Goal: Transaction & Acquisition: Obtain resource

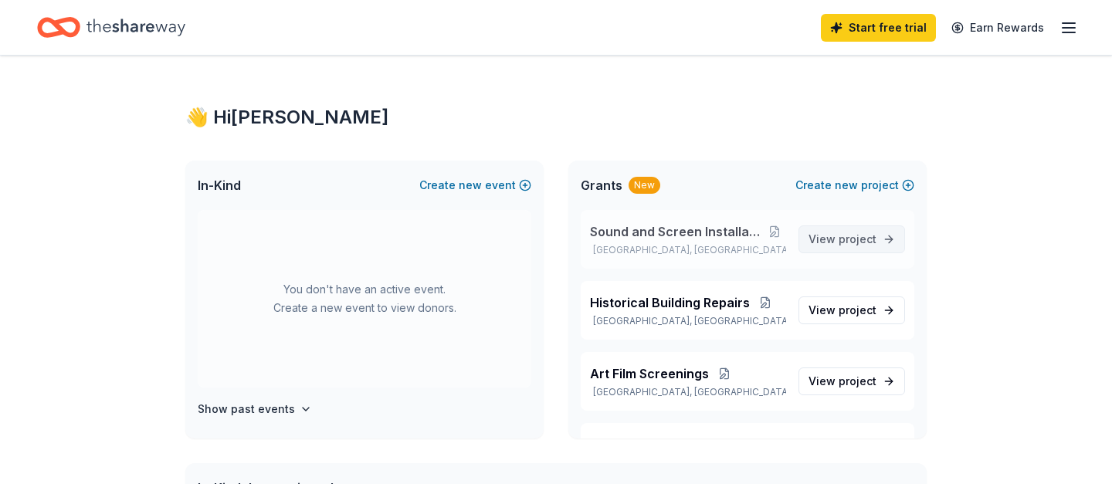
click at [863, 243] on span "project" at bounding box center [858, 238] width 38 height 13
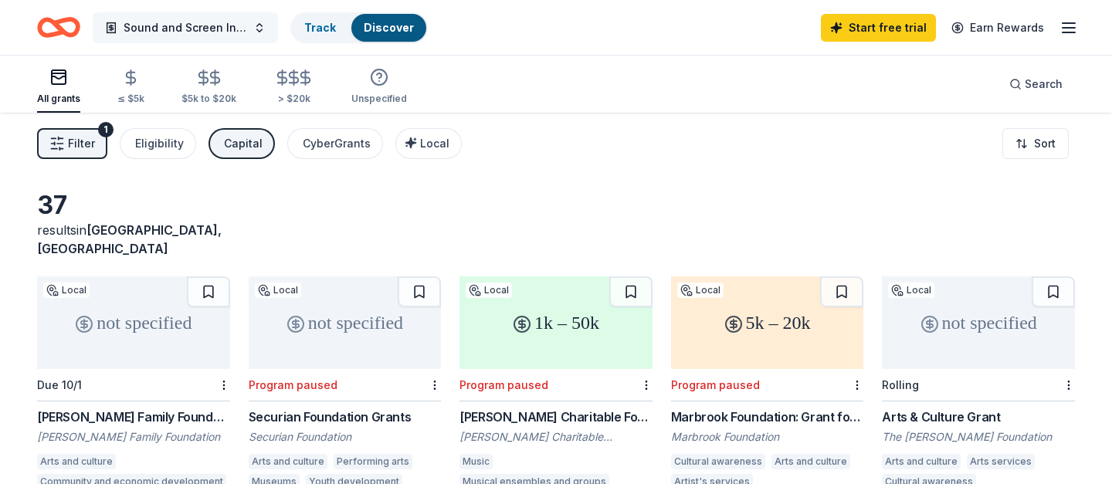
click at [256, 28] on button "Sound and Screen Installation Project" at bounding box center [185, 27] width 185 height 31
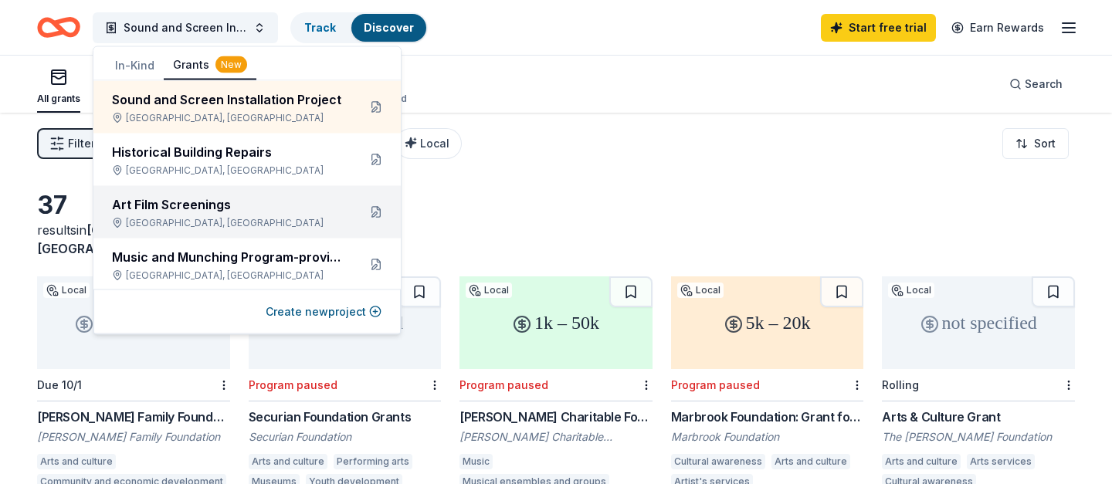
click at [192, 206] on div "Art Film Screenings" at bounding box center [228, 204] width 233 height 19
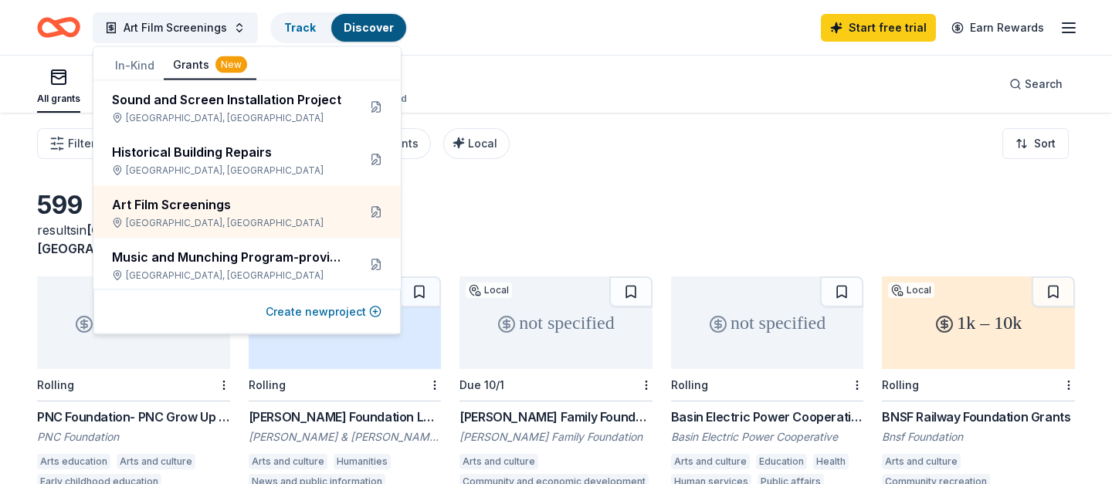
click at [285, 310] on button "Create new project" at bounding box center [324, 312] width 116 height 19
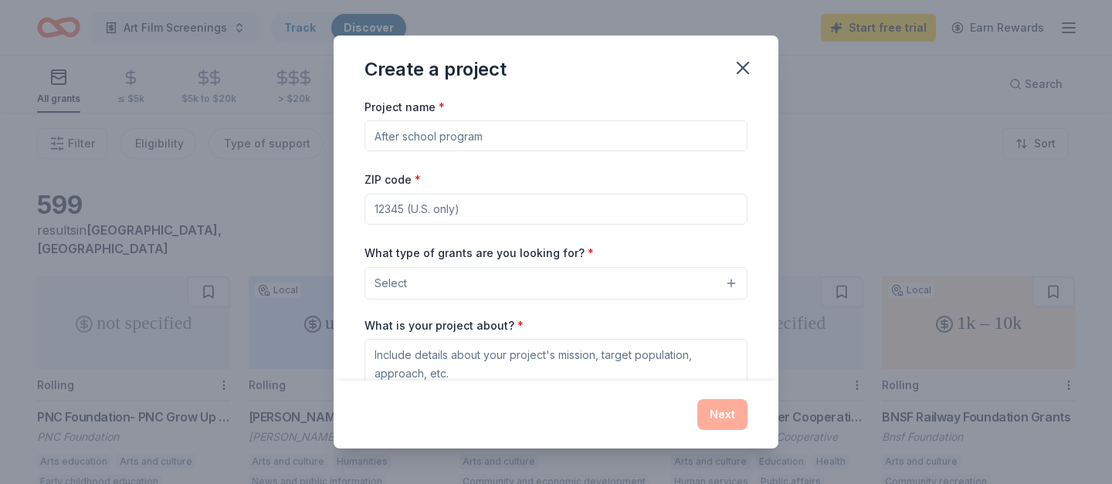
click at [487, 136] on input "Project name *" at bounding box center [556, 135] width 383 height 31
type input "Coffee Concert Community Enrichment"
click at [463, 215] on input "ZIP code *" at bounding box center [556, 209] width 383 height 31
type input "55033"
click at [488, 283] on button "Select" at bounding box center [556, 283] width 383 height 32
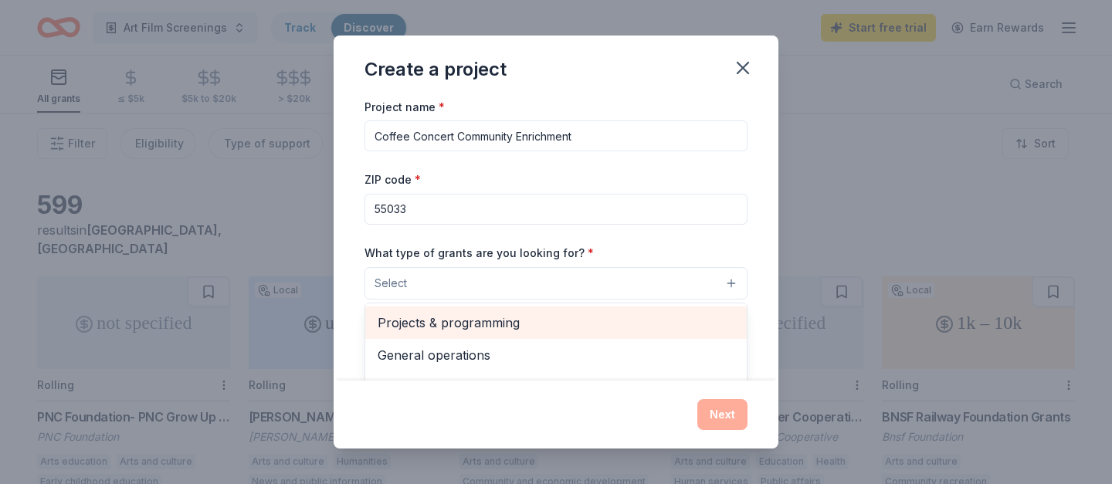
click at [487, 315] on span "Projects & programming" at bounding box center [556, 323] width 357 height 20
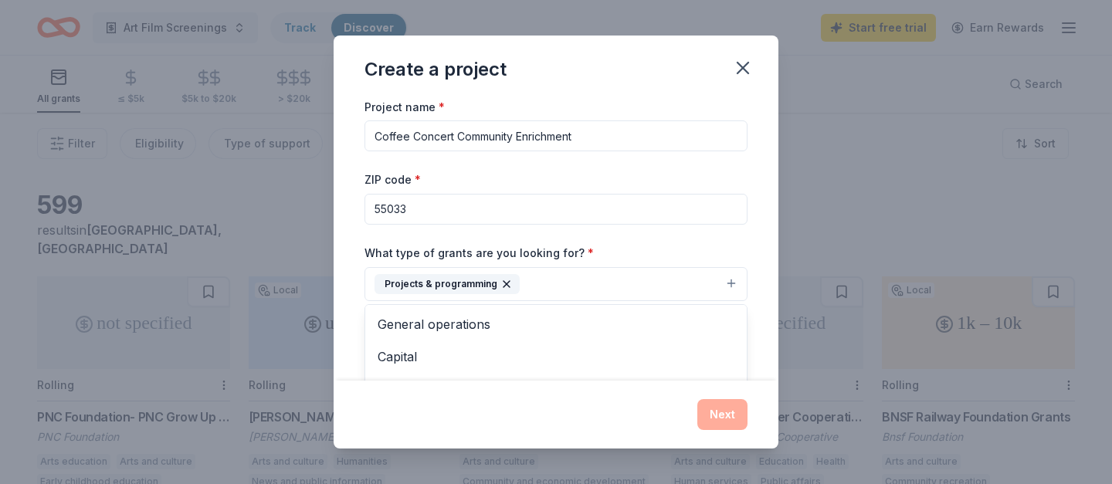
click at [623, 182] on div "Project name * Coffee Concert Community Enrichment ZIP code * 55033 What type o…" at bounding box center [556, 310] width 383 height 426
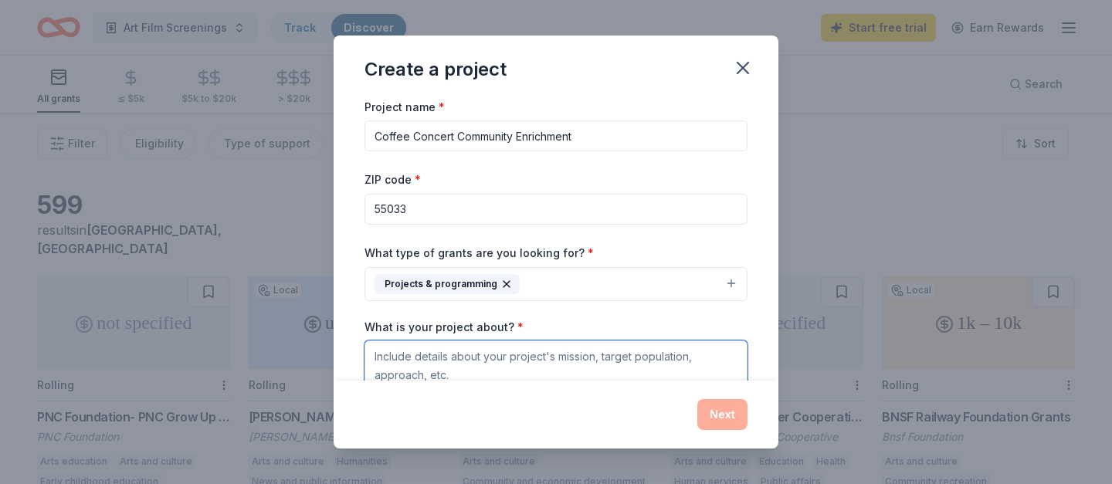
click at [474, 358] on textarea "What is your project about? *" at bounding box center [556, 372] width 383 height 62
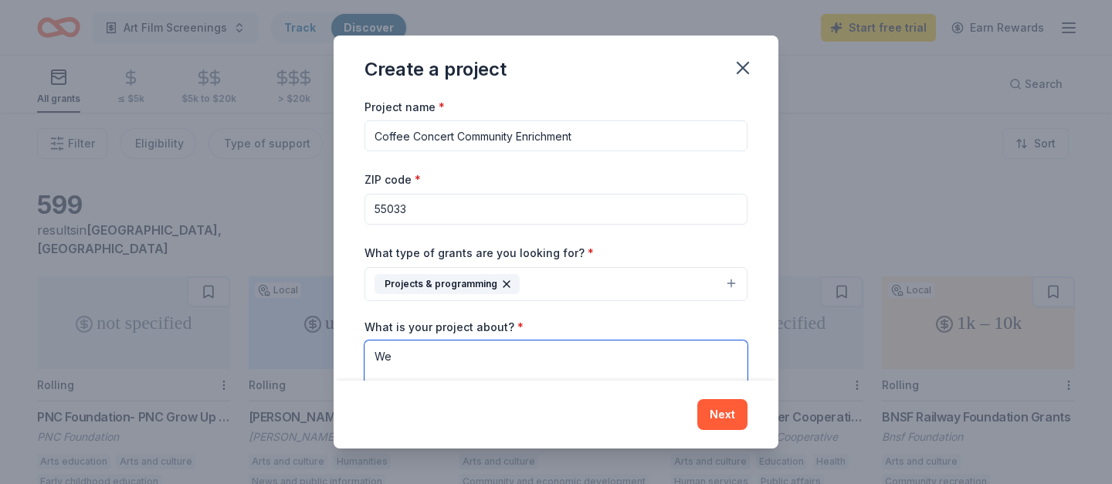
type textarea "W"
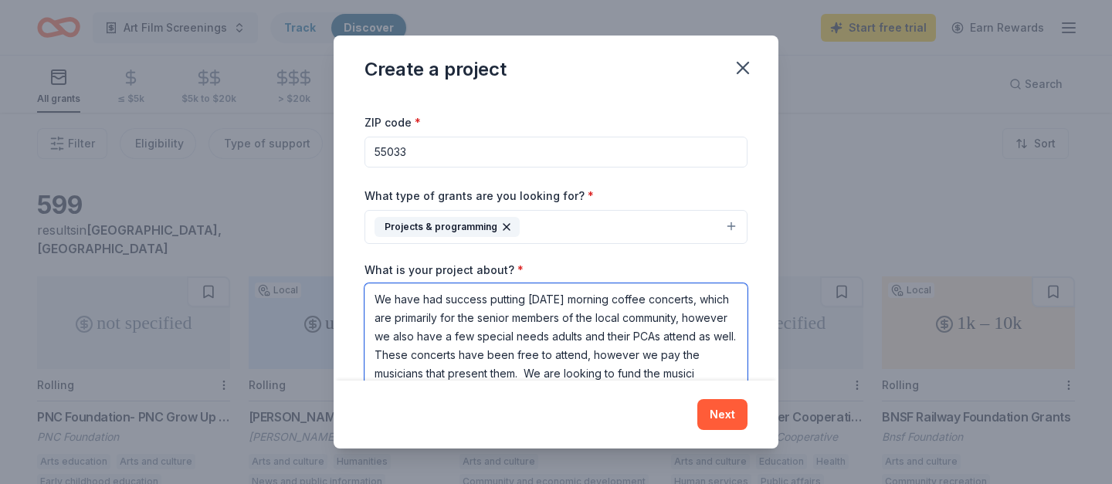
scroll to position [76, 0]
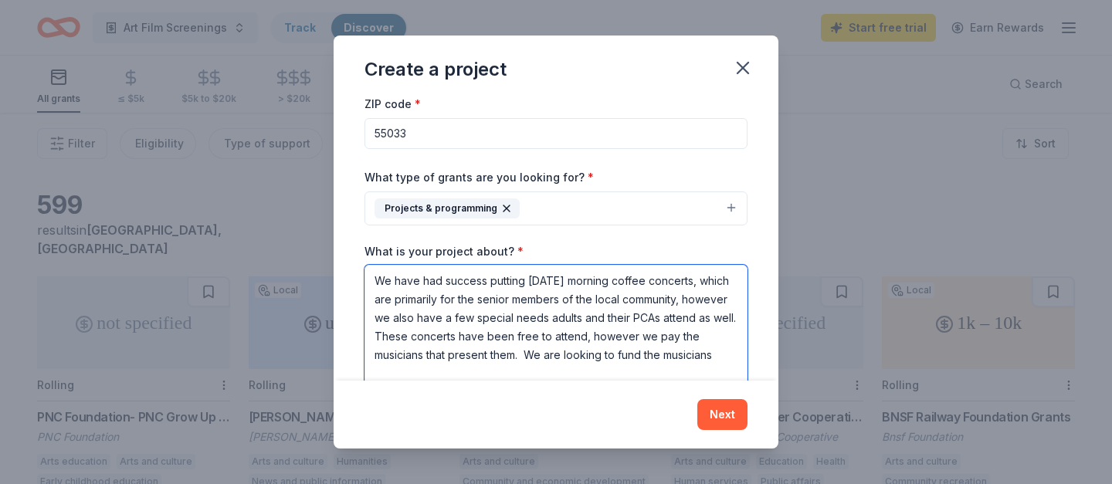
click at [660, 361] on textarea "We have had success putting on Tuesday morning coffee concerts, which are prima…" at bounding box center [556, 327] width 383 height 124
click at [540, 375] on textarea "We have had success putting on Tuesday morning coffee concerts, which are prima…" at bounding box center [556, 327] width 383 height 124
type textarea "We have had success putting on Tuesday morning coffee concerts, which are prima…"
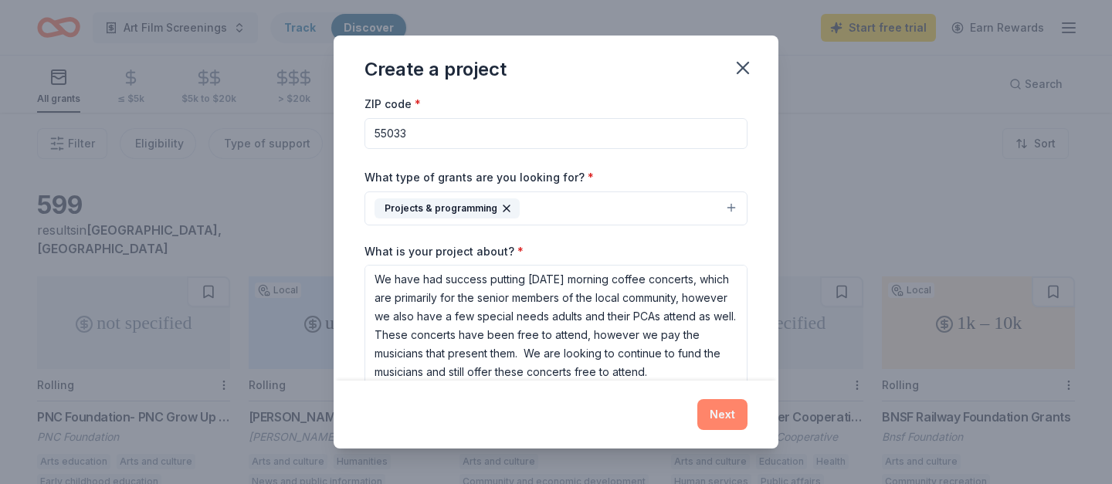
click at [723, 409] on button "Next" at bounding box center [722, 414] width 50 height 31
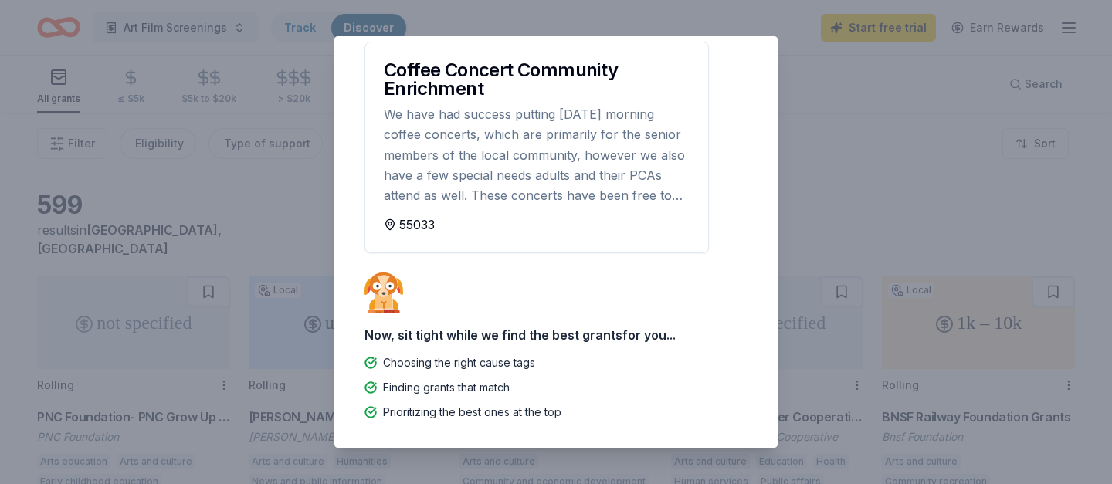
scroll to position [0, 0]
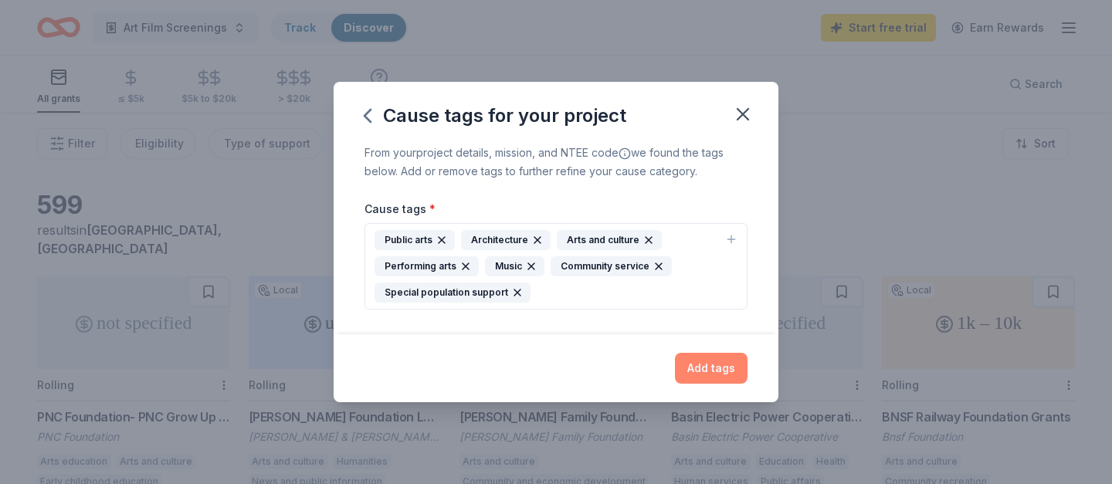
click at [706, 374] on button "Add tags" at bounding box center [711, 368] width 73 height 31
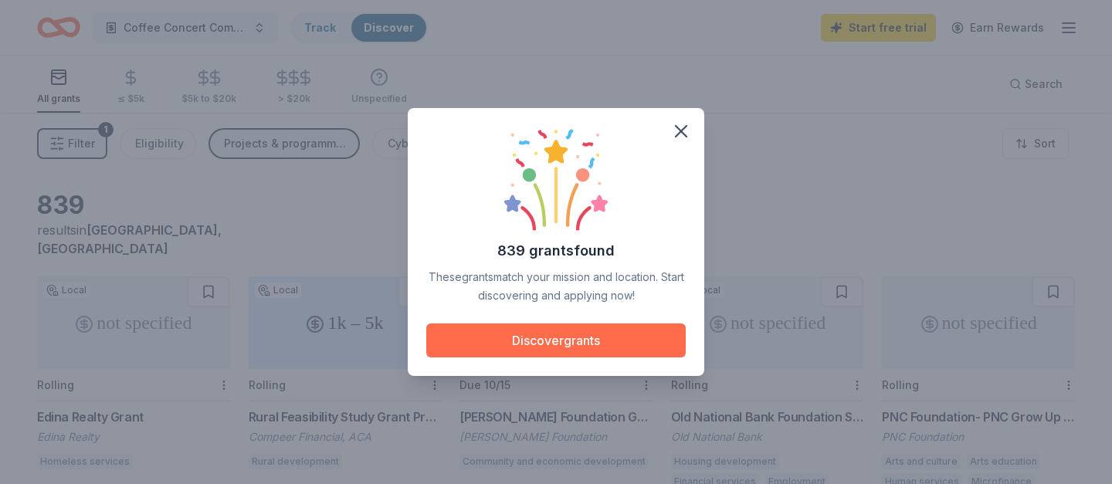
click at [614, 337] on button "Discover grants" at bounding box center [555, 341] width 259 height 34
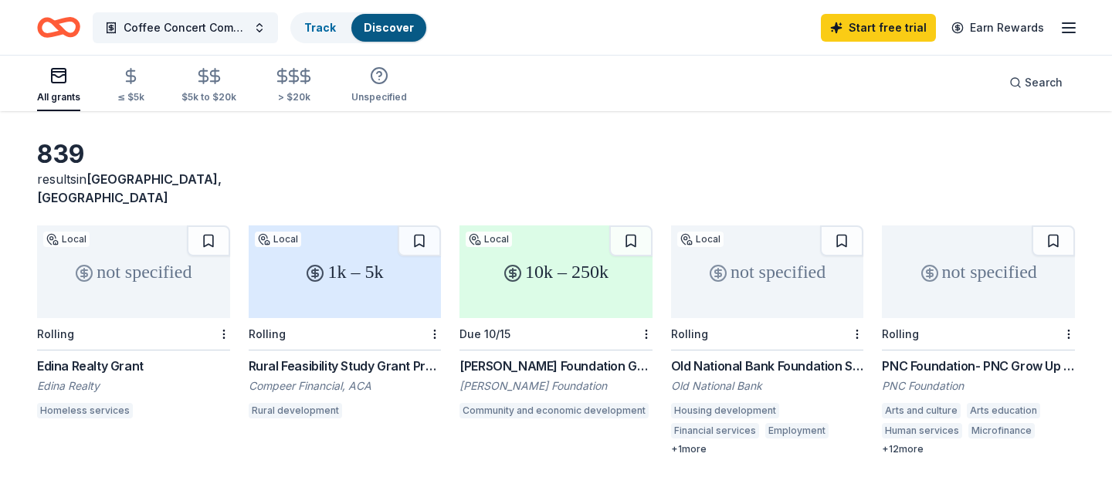
scroll to position [50, 0]
click at [912, 444] on div "+ 12 more" at bounding box center [978, 450] width 193 height 12
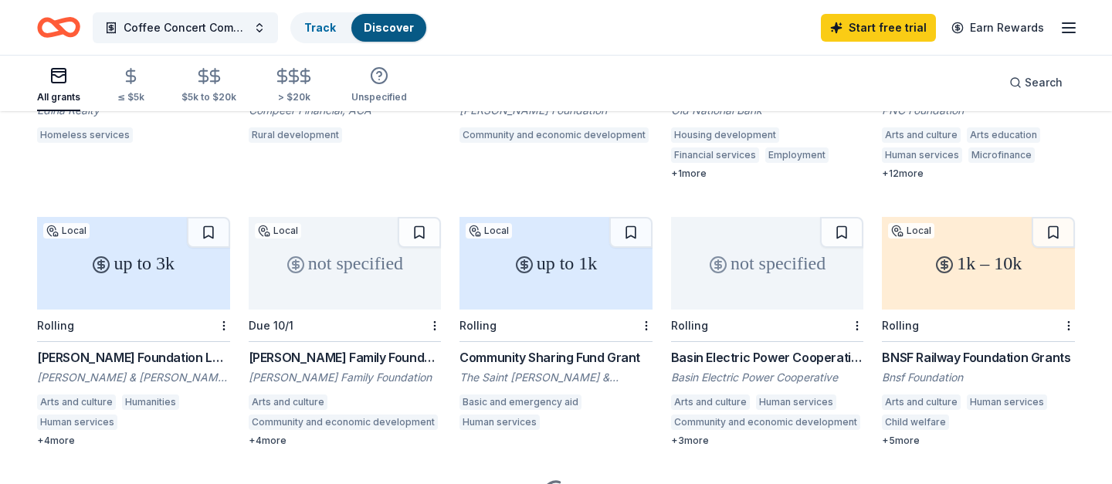
scroll to position [329, 0]
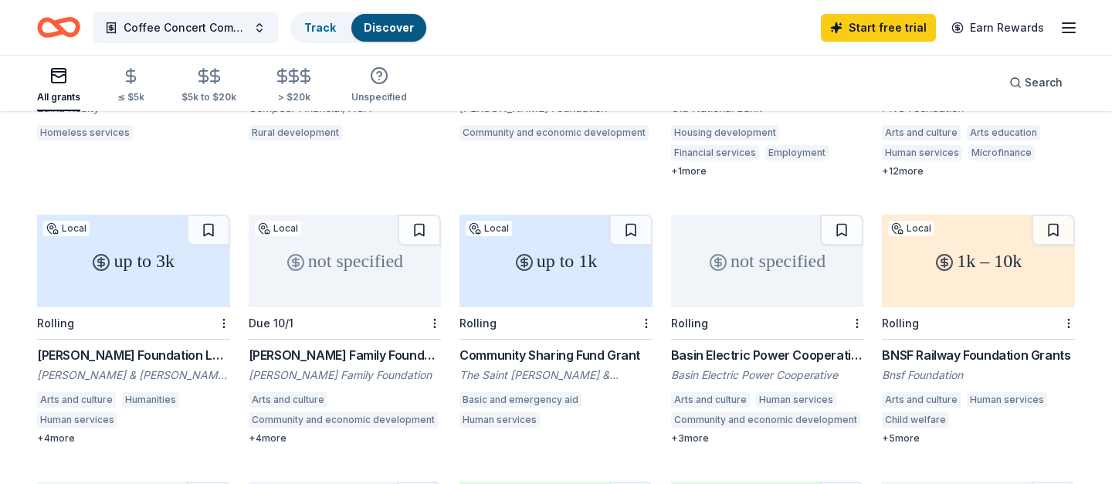
click at [323, 346] on div "[PERSON_NAME] Family Foundation Grant" at bounding box center [345, 355] width 193 height 19
click at [520, 346] on div "Community Sharing Fund Grant" at bounding box center [556, 355] width 193 height 19
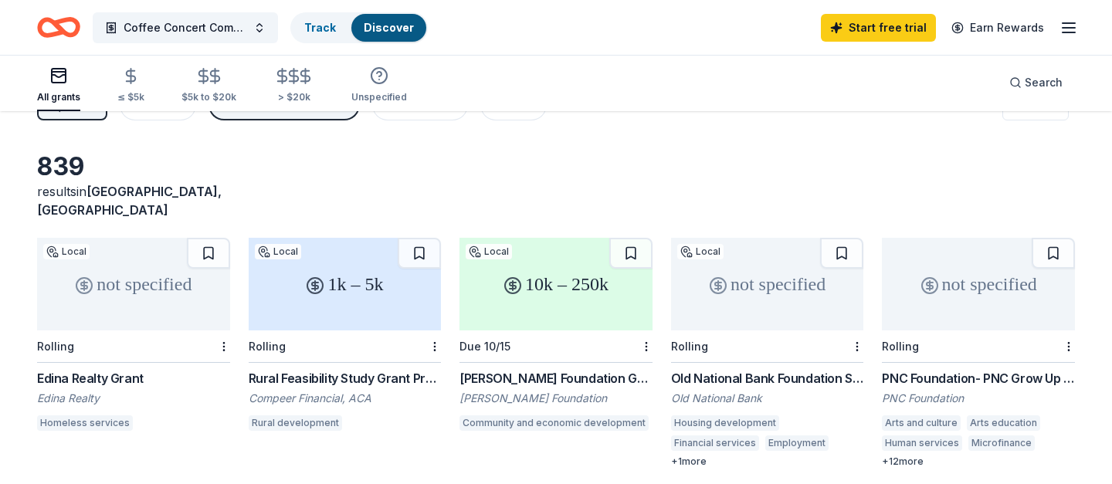
scroll to position [0, 0]
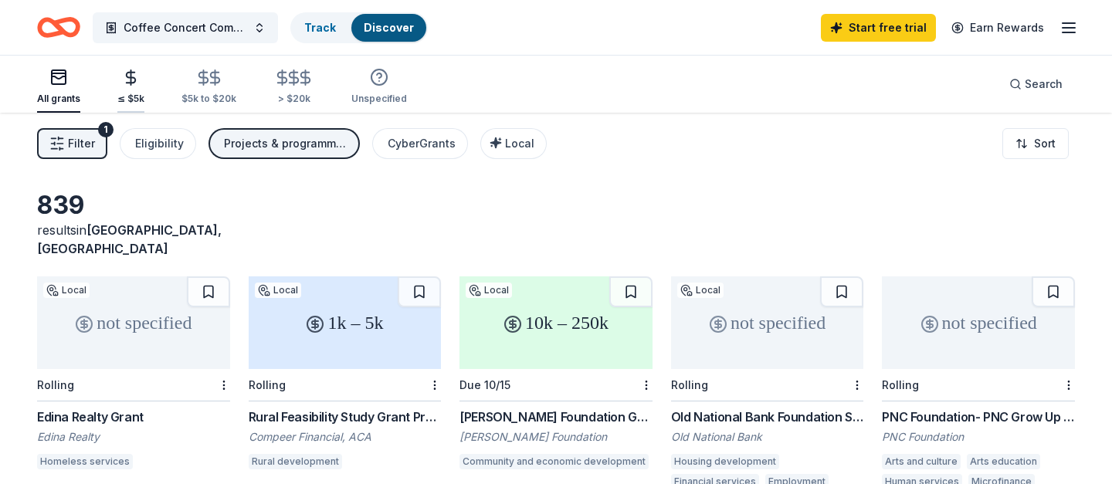
click at [122, 82] on icon "button" at bounding box center [131, 78] width 18 height 18
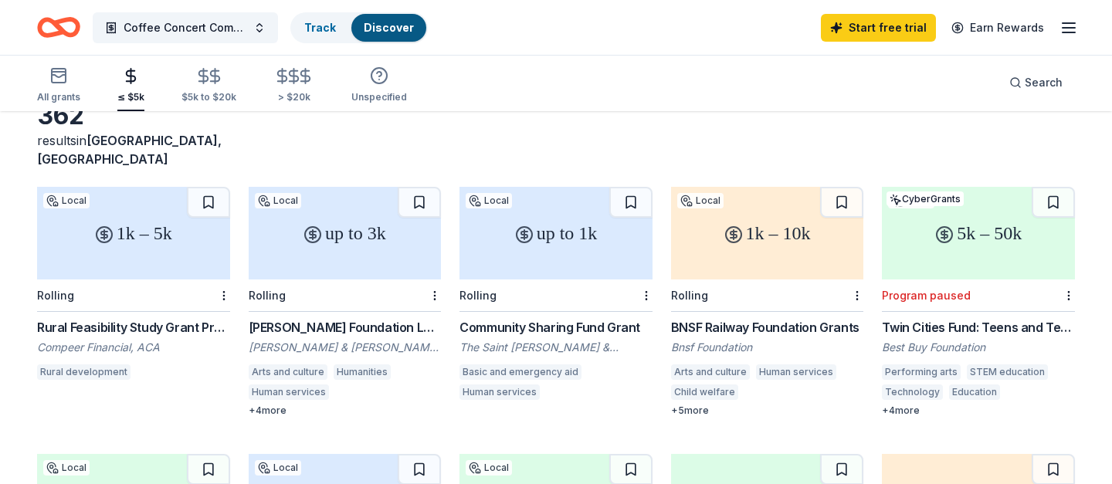
scroll to position [91, 0]
click at [144, 228] on div "1k – 5k" at bounding box center [133, 231] width 193 height 93
click at [361, 232] on div "up to 3k" at bounding box center [345, 231] width 193 height 93
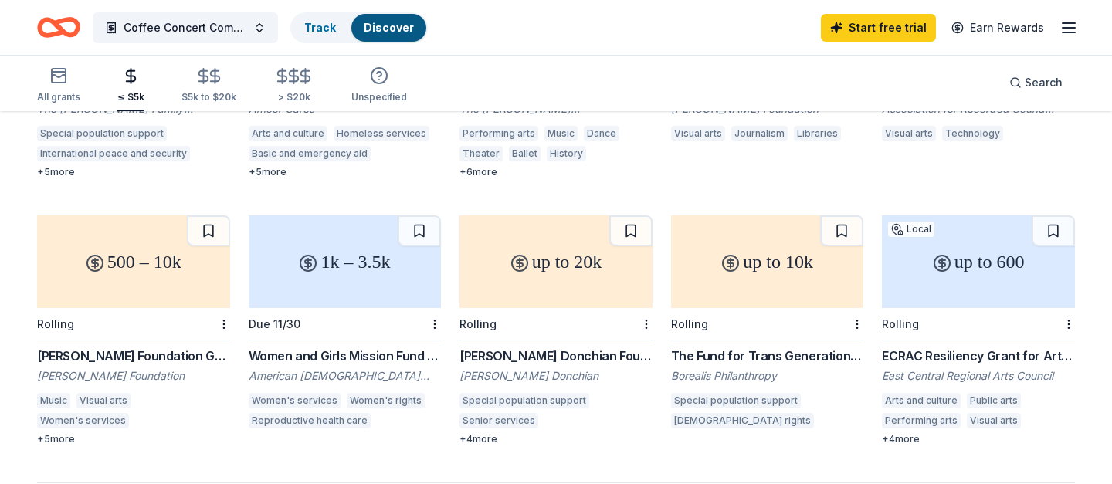
scroll to position [867, 0]
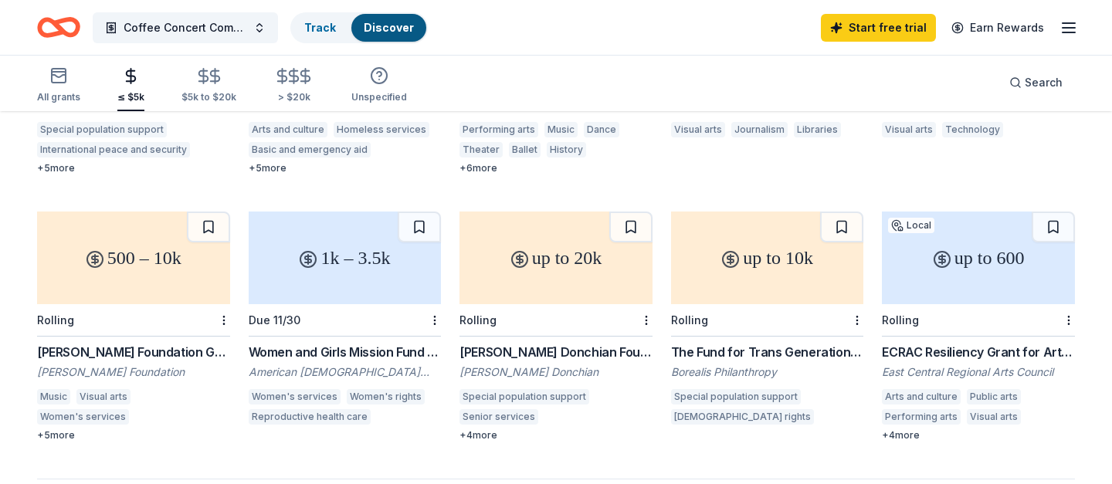
click at [543, 266] on div "up to 20k" at bounding box center [556, 258] width 193 height 93
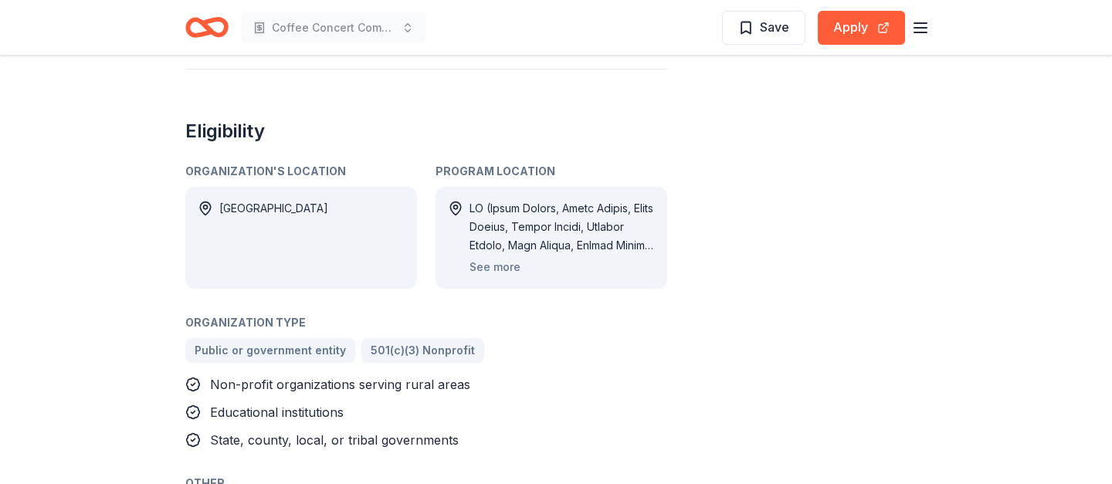
scroll to position [784, 0]
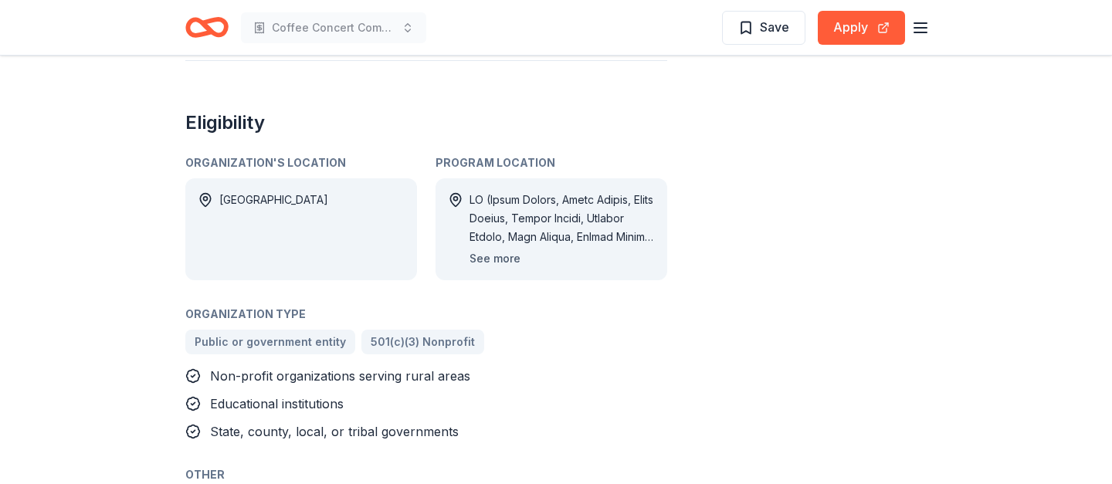
click at [512, 259] on button "See more" at bounding box center [495, 258] width 51 height 19
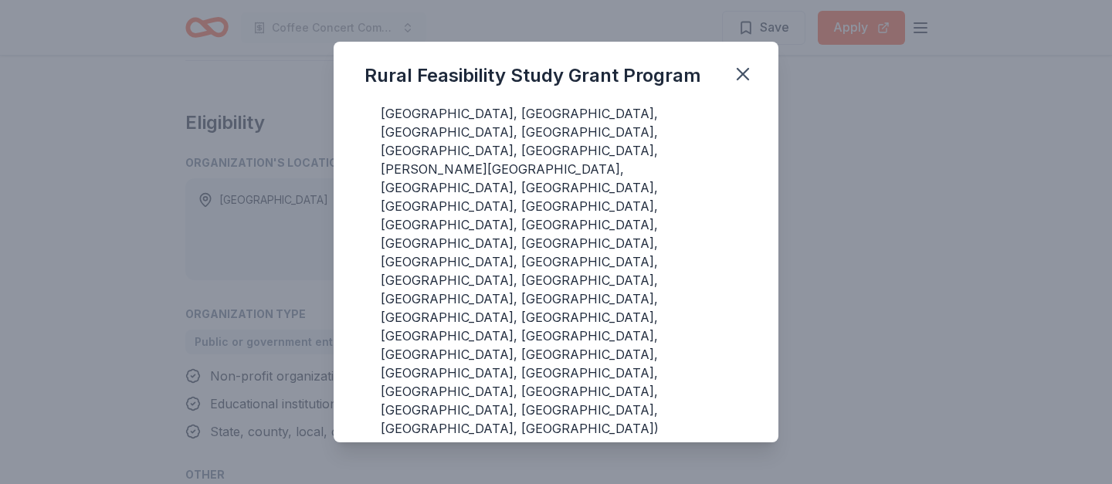
scroll to position [104, 0]
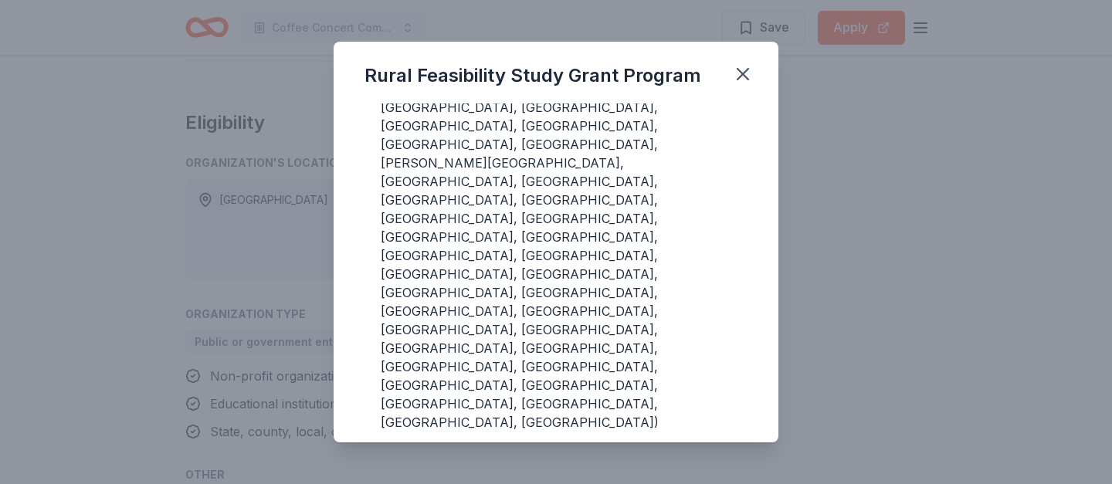
click at [210, 213] on div "Rural Feasibility Study Grant Program Program Location • IL (Adams County, Boon…" at bounding box center [556, 242] width 1112 height 484
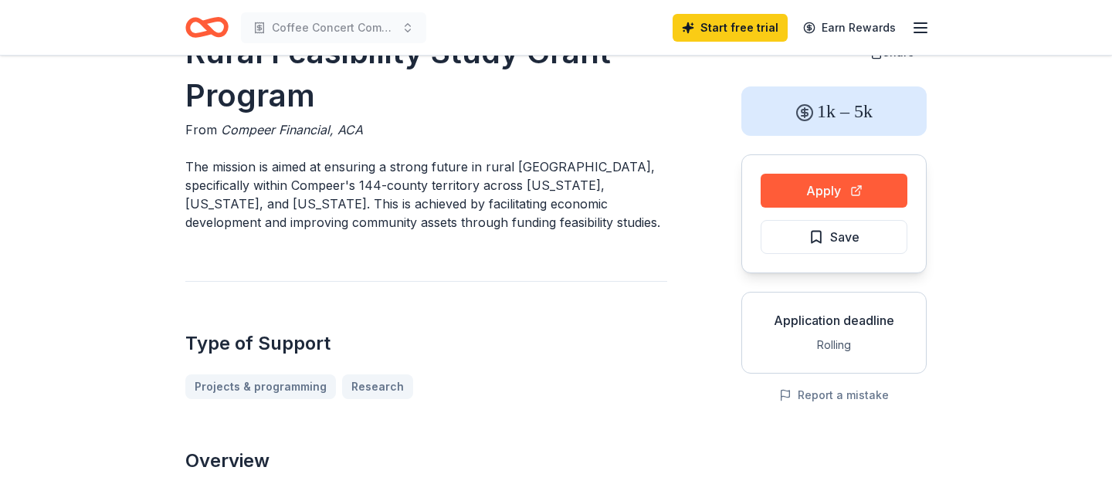
scroll to position [0, 0]
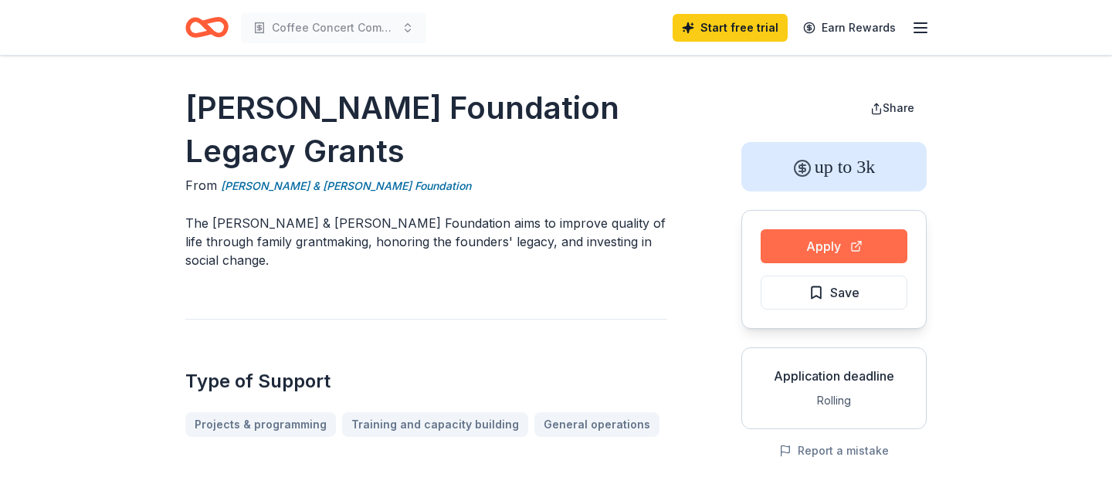
click at [841, 247] on button "Apply" at bounding box center [834, 246] width 147 height 34
click at [811, 241] on button "Apply" at bounding box center [834, 246] width 147 height 34
click at [383, 183] on link "[PERSON_NAME] & [PERSON_NAME] Foundation" at bounding box center [346, 186] width 250 height 19
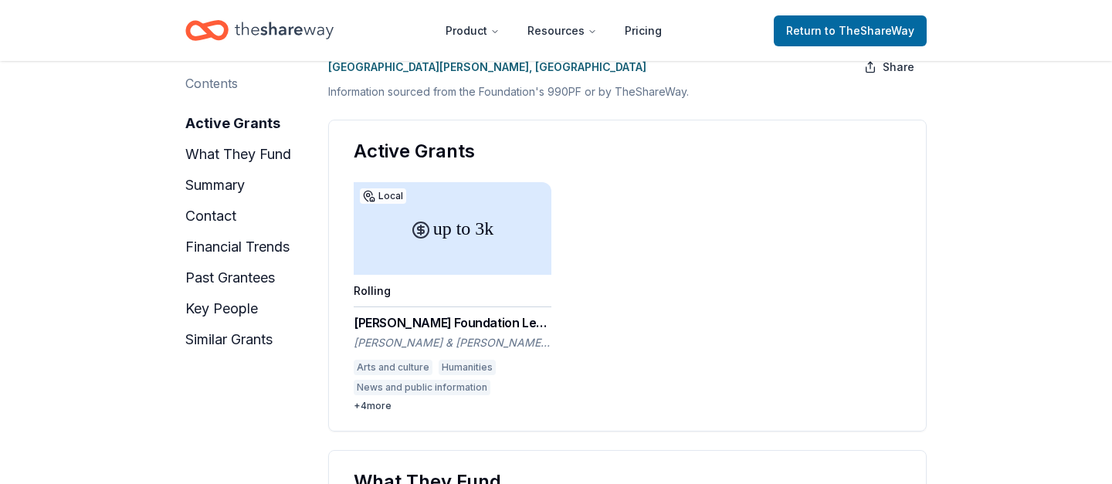
scroll to position [200, 0]
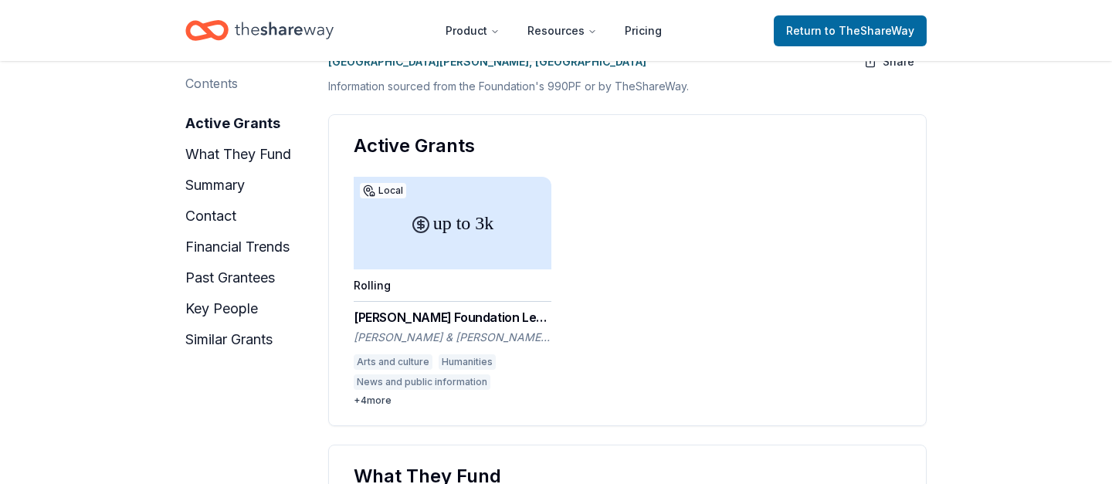
click at [446, 230] on div "up to 3k" at bounding box center [453, 223] width 198 height 93
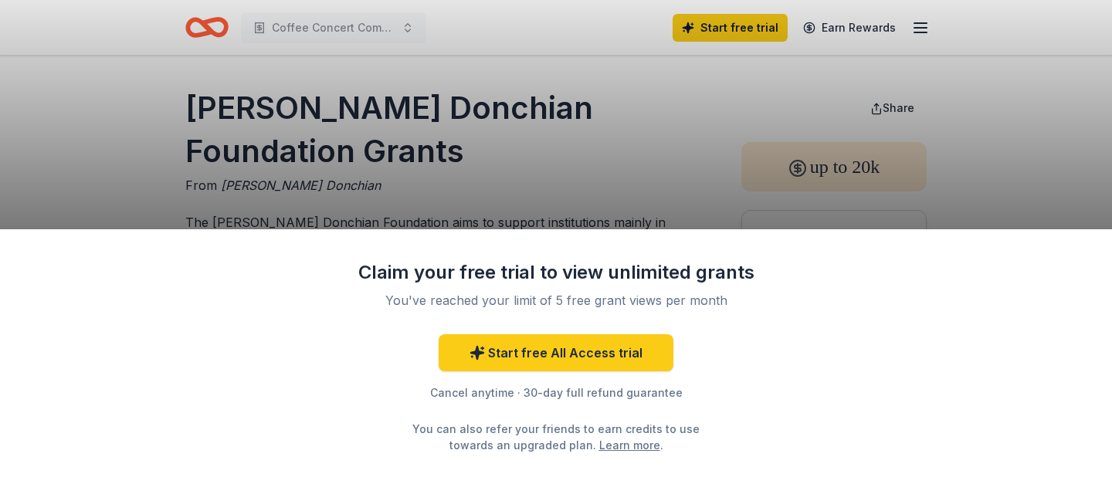
click at [519, 157] on div "Claim your free trial to view unlimited grants You've reached your limit of 5 f…" at bounding box center [556, 242] width 1112 height 484
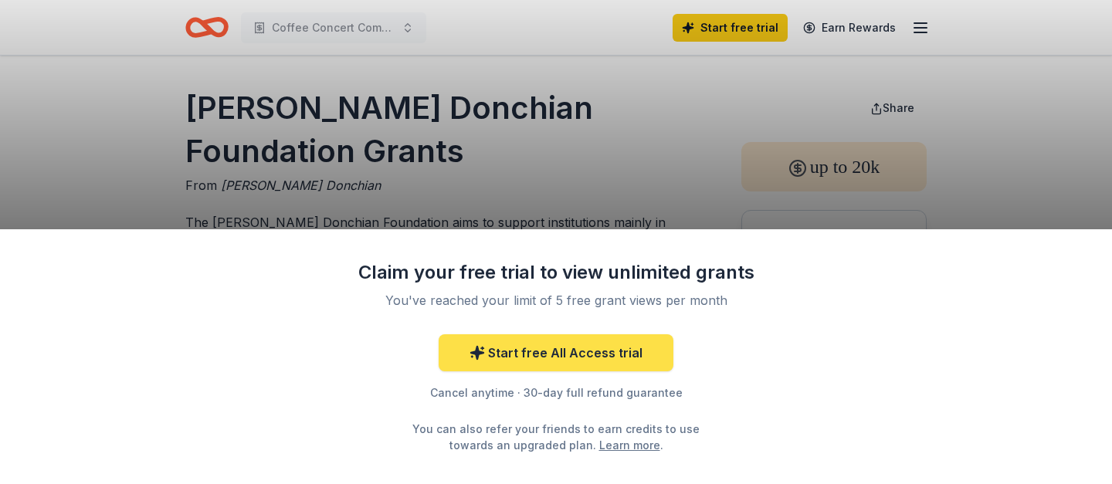
click at [559, 350] on link "Start free All Access trial" at bounding box center [556, 352] width 235 height 37
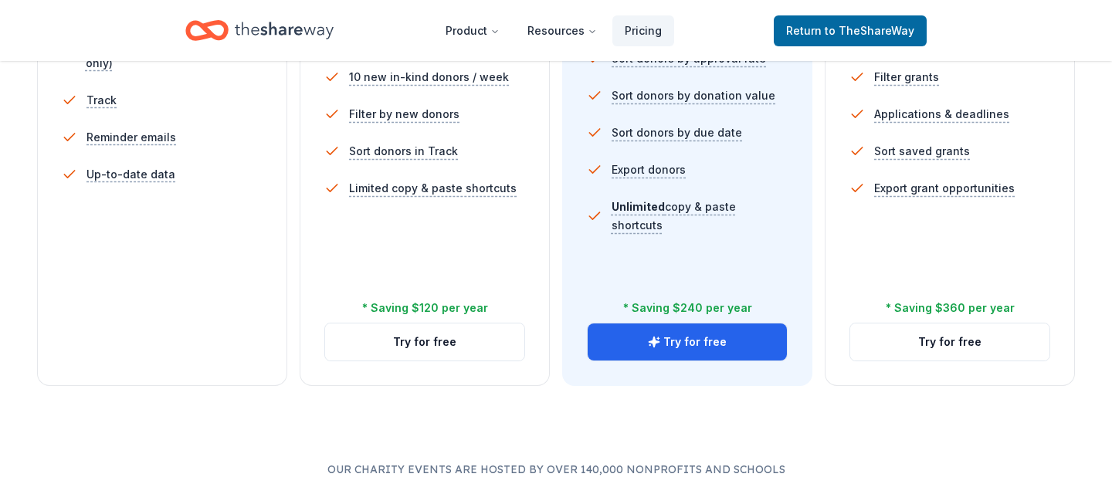
scroll to position [582, 0]
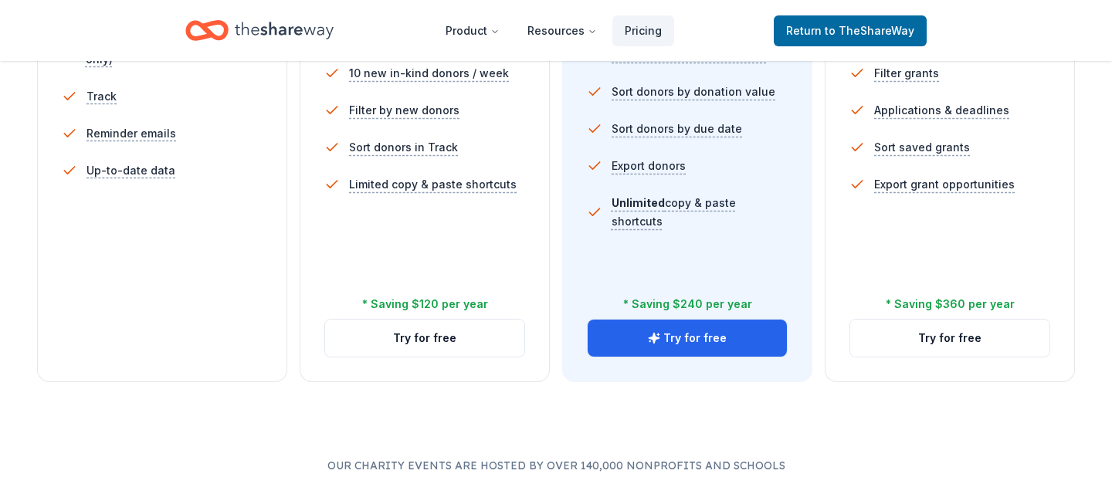
click at [901, 232] on div "Everything in Pro, and: Unlimited grant profile views Full grant directory sear…" at bounding box center [950, 127] width 201 height 371
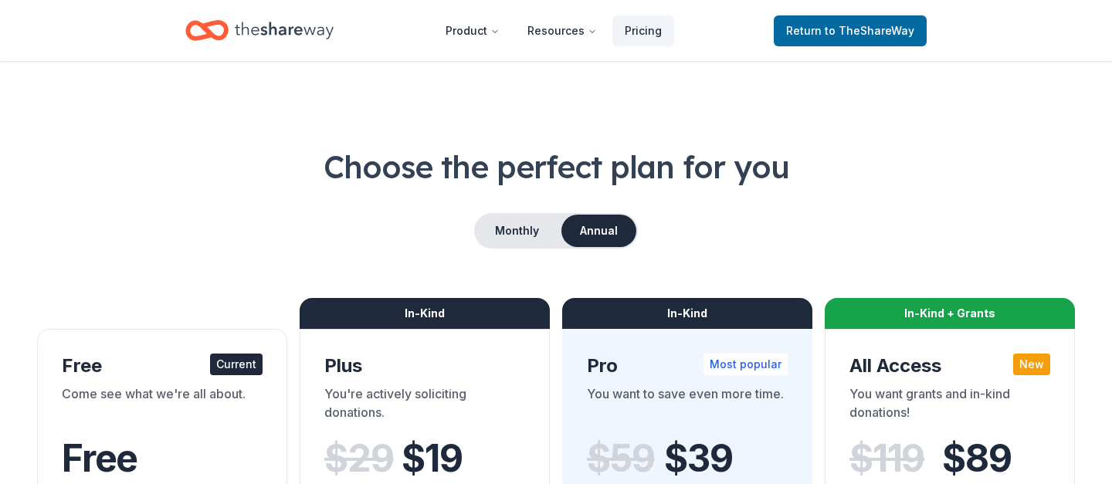
scroll to position [0, 0]
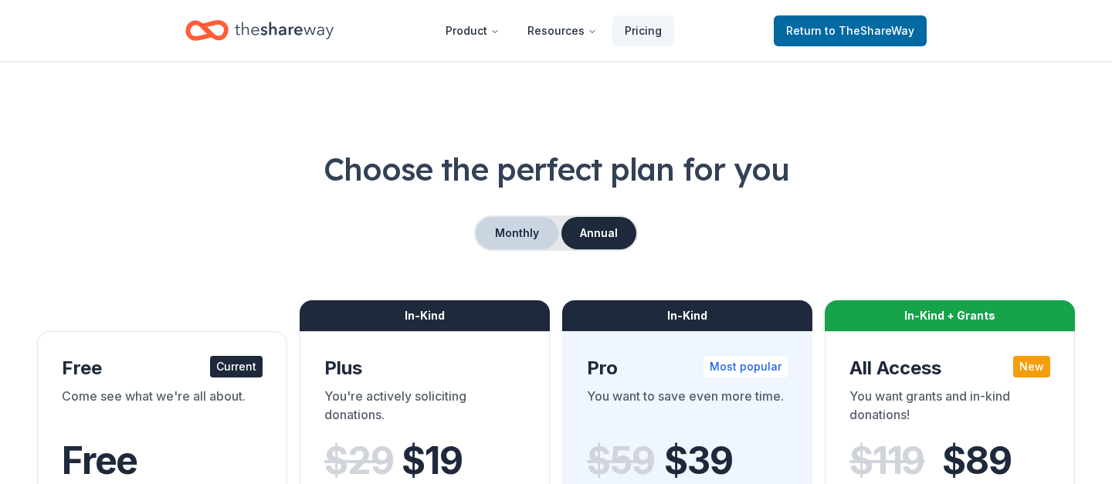
click at [500, 236] on button "Monthly" at bounding box center [517, 233] width 83 height 32
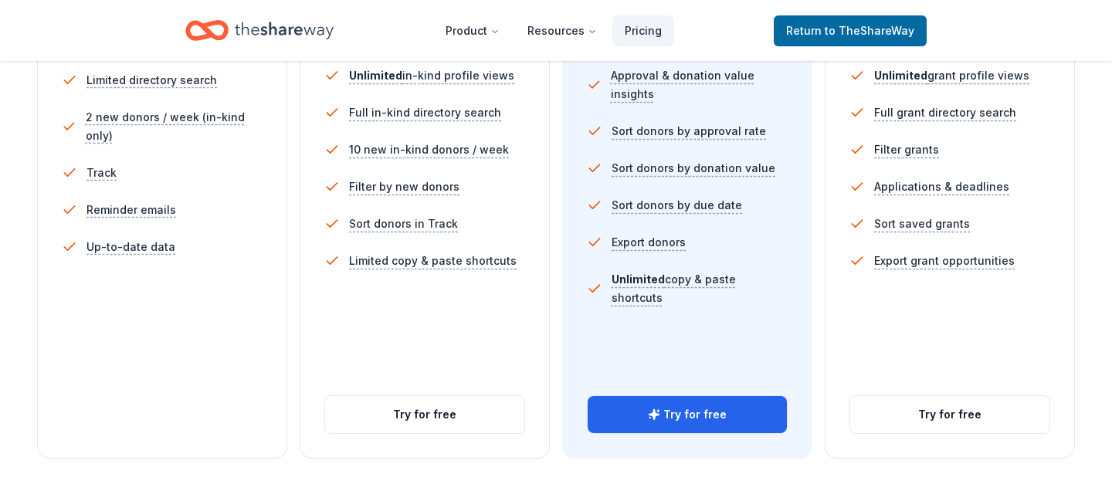
scroll to position [500, 0]
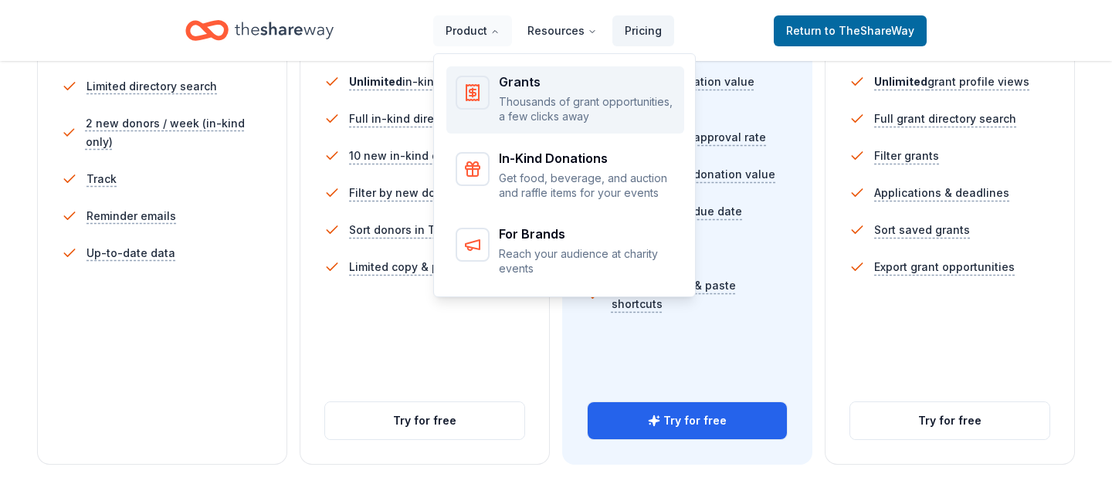
click at [527, 103] on p "Thousands of grant opportunities, a few clicks away" at bounding box center [587, 109] width 176 height 30
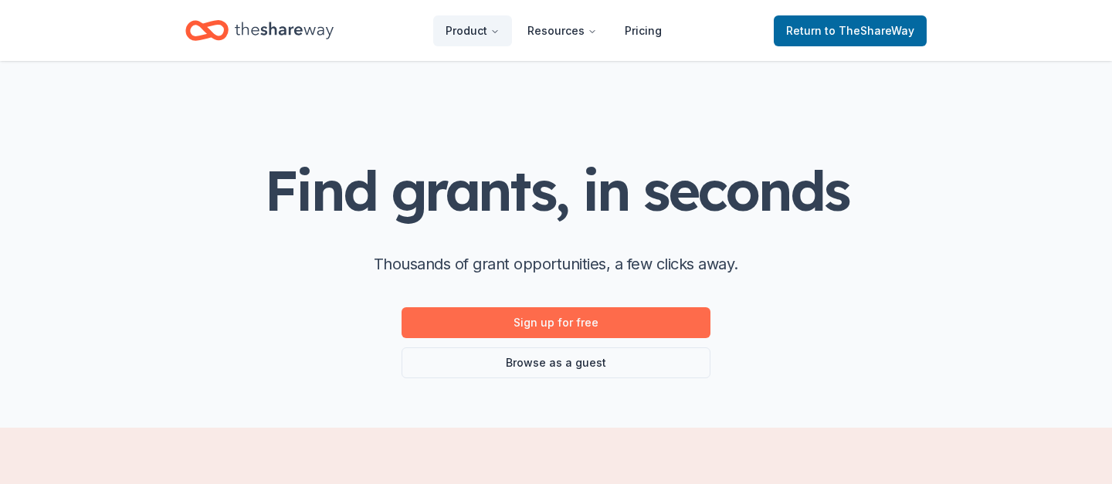
click at [577, 317] on link "Sign up for free" at bounding box center [556, 322] width 309 height 31
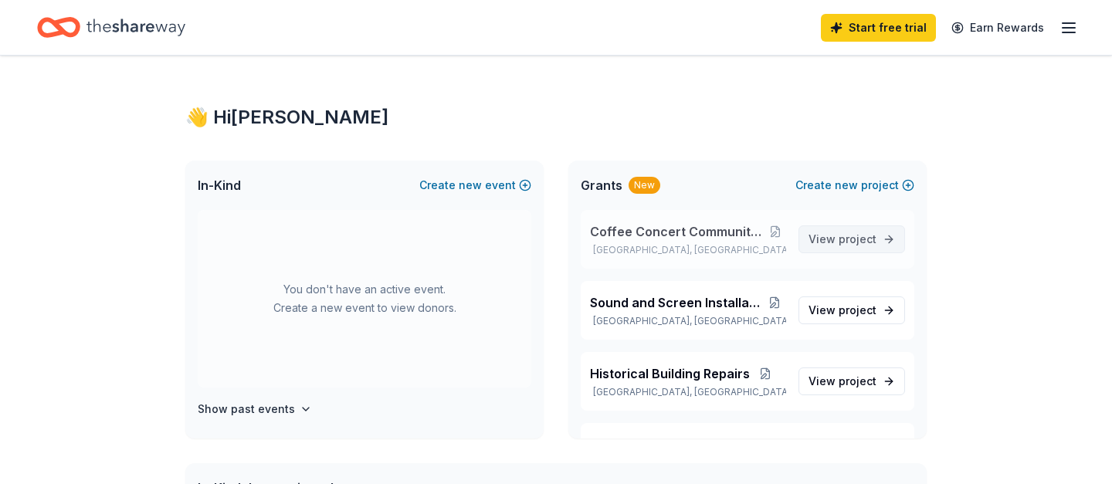
click at [832, 230] on span "View project" at bounding box center [843, 239] width 68 height 19
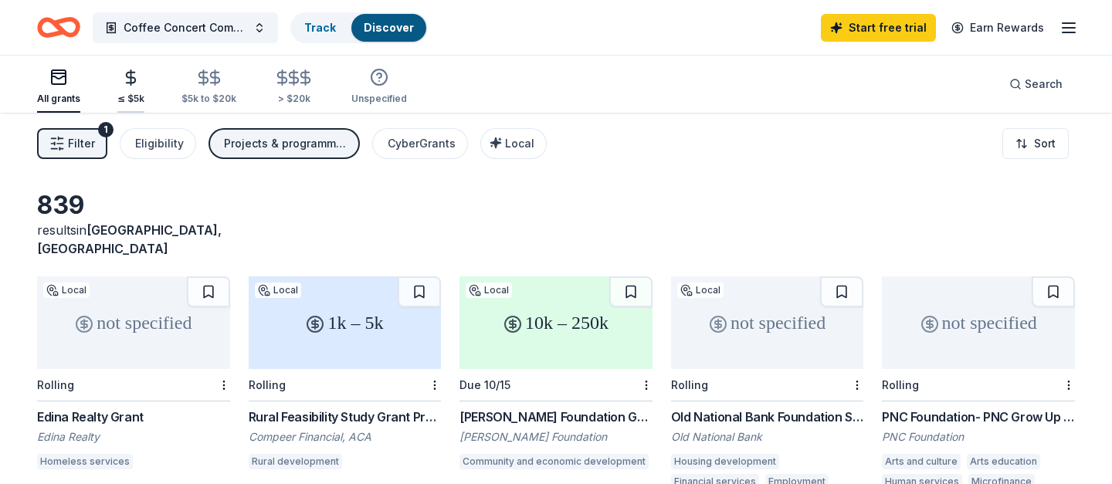
click at [130, 73] on icon "button" at bounding box center [131, 78] width 18 height 18
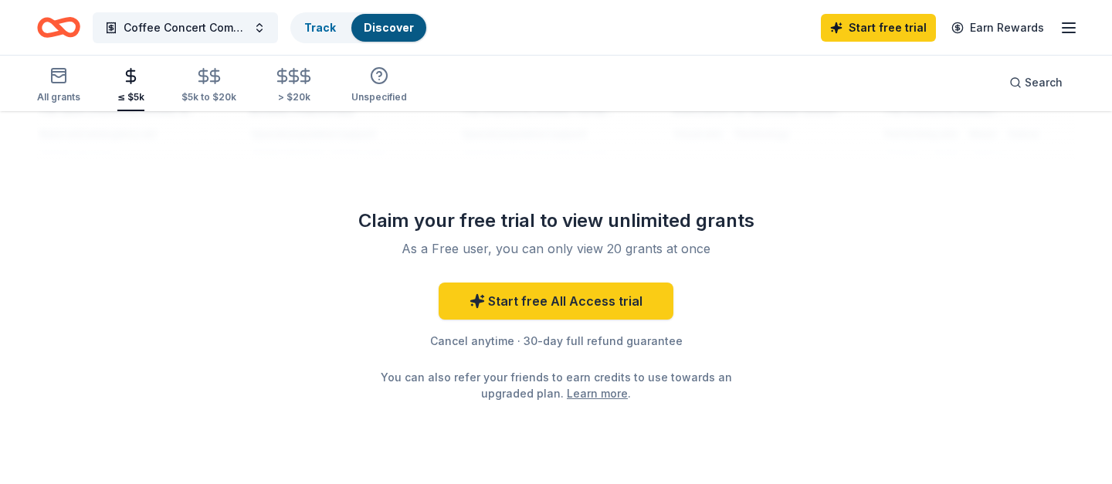
scroll to position [1464, 0]
